Goal: Task Accomplishment & Management: Complete application form

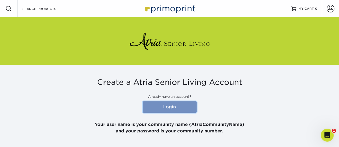
click at [180, 108] on link "Login" at bounding box center [170, 106] width 54 height 11
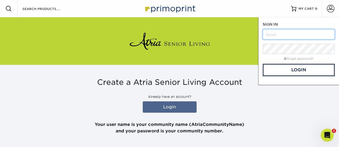
click at [282, 33] on input "text" at bounding box center [299, 34] width 72 height 10
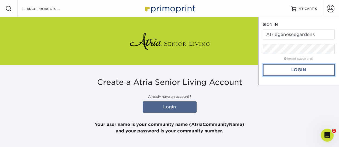
click at [287, 71] on link "Login" at bounding box center [299, 70] width 72 height 12
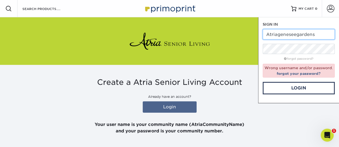
drag, startPoint x: 277, startPoint y: 35, endPoint x: 282, endPoint y: 40, distance: 6.3
click at [278, 35] on input "Atriageneseegardens" at bounding box center [299, 34] width 72 height 10
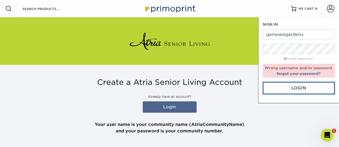
click at [292, 90] on link "Login" at bounding box center [299, 88] width 72 height 12
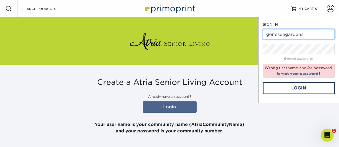
click at [266, 35] on input "geneseegardens" at bounding box center [299, 34] width 72 height 10
type input "atriageneseegardens"
click at [225, 114] on div "Create a Atria Senior Living Account Already have an account? Login Your user n…" at bounding box center [170, 106] width 316 height 57
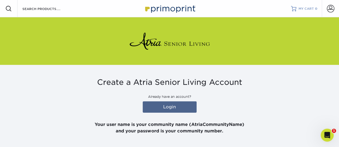
type input "atriageneseegardens"
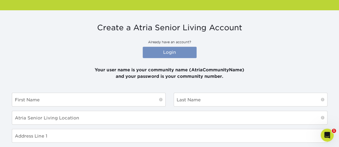
scroll to position [54, 0]
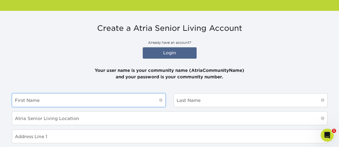
click at [55, 101] on input "text" at bounding box center [88, 99] width 153 height 13
click at [64, 100] on input "text" at bounding box center [88, 99] width 153 height 13
type input "[PERSON_NAME]"
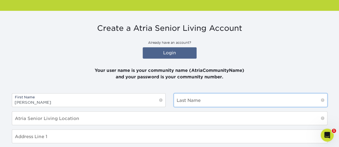
type input "Wheat"
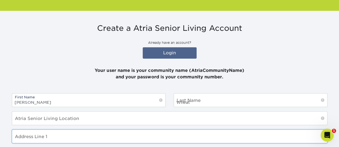
type input "[STREET_ADDRESS]"
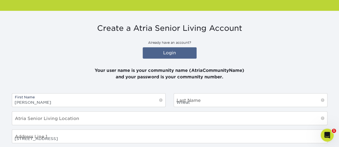
type input "Flint"
select select "MI"
type input "48532"
select select "US"
type input "8102754788"
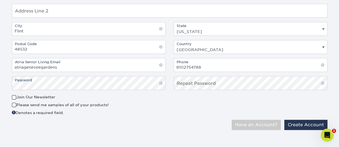
scroll to position [198, 0]
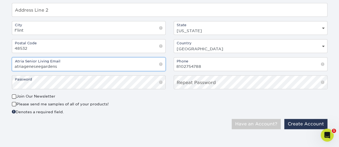
click at [66, 64] on input "atriageneseegardens" at bounding box center [88, 63] width 153 height 13
type input "a"
type input "[PERSON_NAME][EMAIL_ADDRESS][DOMAIN_NAME]"
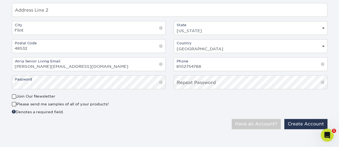
click at [179, 124] on div "Only Atria Senior Living email addresses are accepted! Have an Account? Create …" at bounding box center [251, 124] width 154 height 10
click at [169, 128] on div "Only Atria Senior Living email addresses are accepted! Have an Account? Create …" at bounding box center [170, 126] width 324 height 15
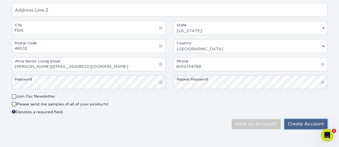
click at [312, 122] on button "Create Account" at bounding box center [305, 124] width 43 height 10
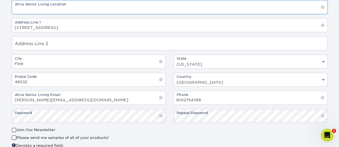
scroll to position [57, 0]
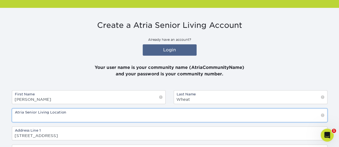
click at [119, 118] on input "text" at bounding box center [169, 114] width 315 height 13
type input "[GEOGRAPHIC_DATA]"
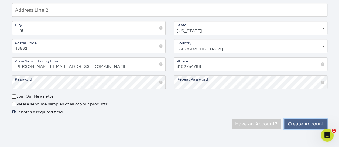
scroll to position [0, 0]
click at [312, 122] on button "Create Account" at bounding box center [305, 124] width 43 height 10
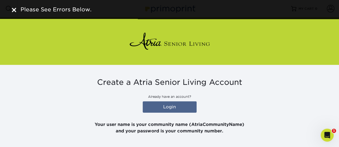
type input "atriageneseegardens"
click at [272, 107] on div "Create a Atria Senior Living Account Already have an account? Login Your user n…" at bounding box center [170, 106] width 316 height 57
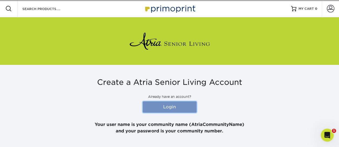
click at [174, 107] on link "Login" at bounding box center [170, 106] width 54 height 11
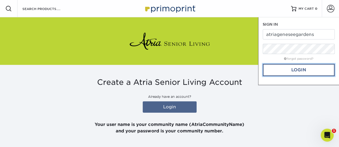
click at [307, 69] on link "Login" at bounding box center [299, 70] width 72 height 12
